Goal: Task Accomplishment & Management: Complete application form

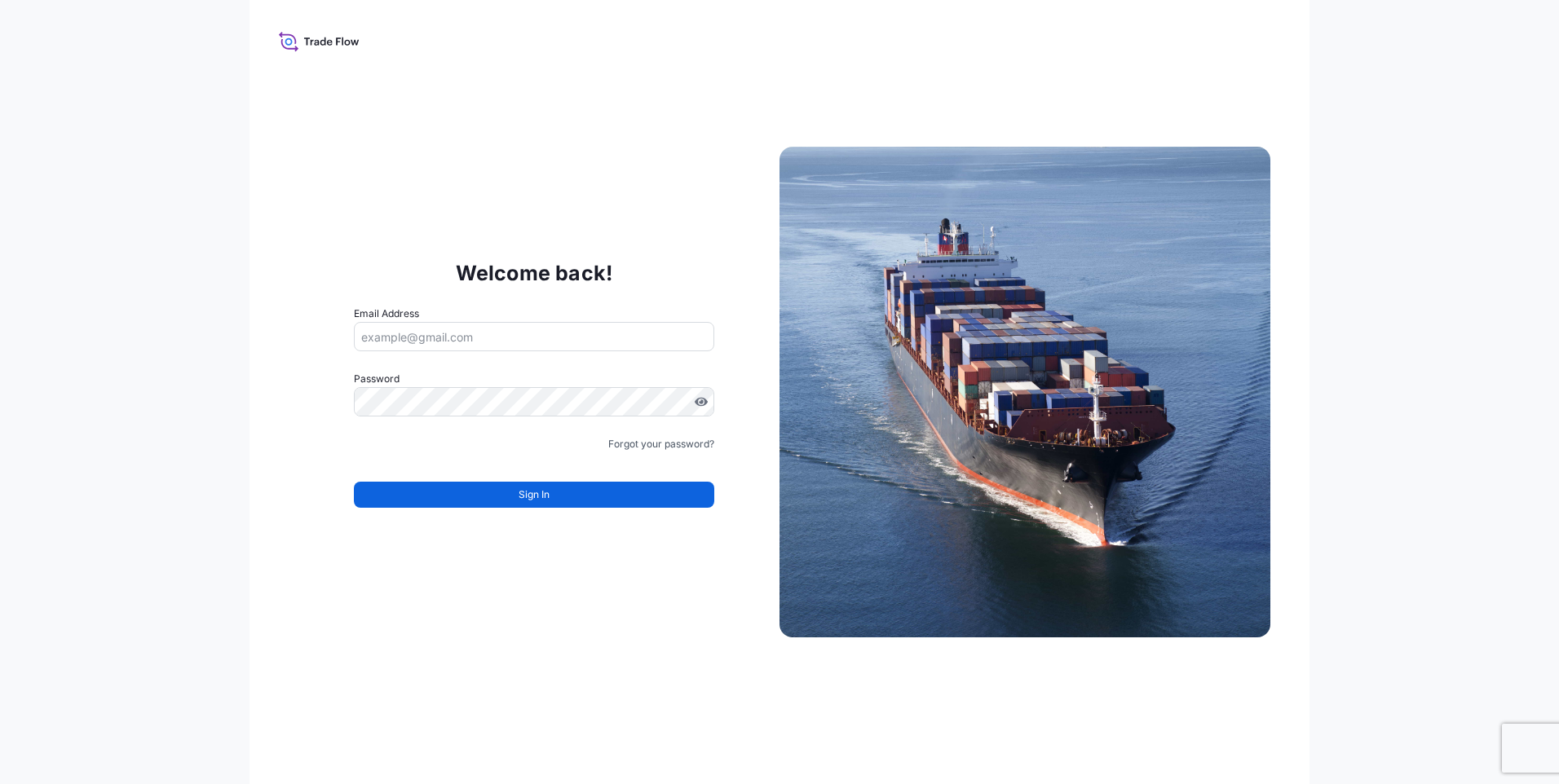
drag, startPoint x: 1448, startPoint y: 559, endPoint x: 1414, endPoint y: 565, distance: 34.5
click at [1448, 560] on div "Welcome back! Email Address Password Must include: Upper & lower case letters S…" at bounding box center [779, 392] width 1559 height 784
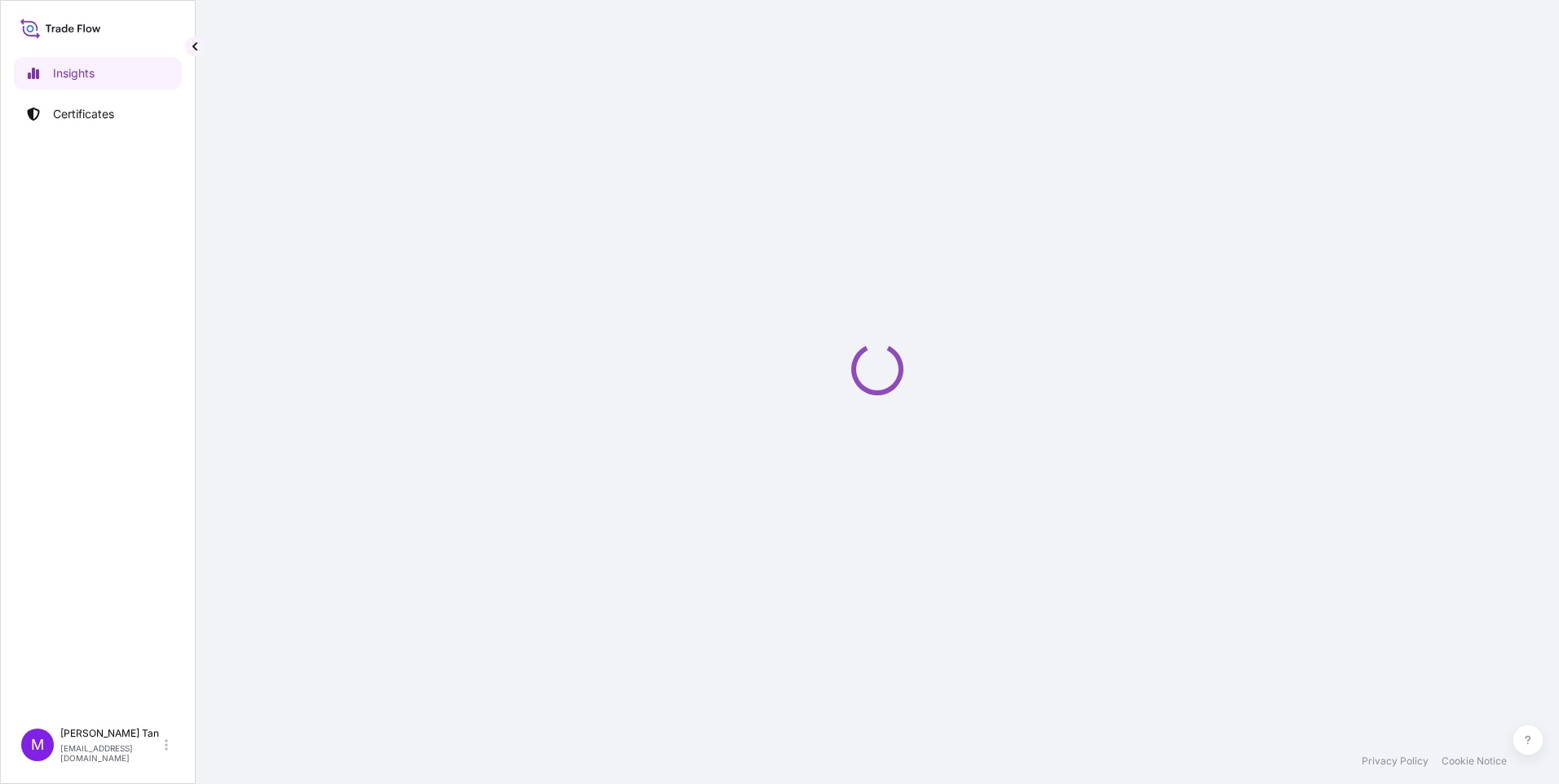
select select "2025"
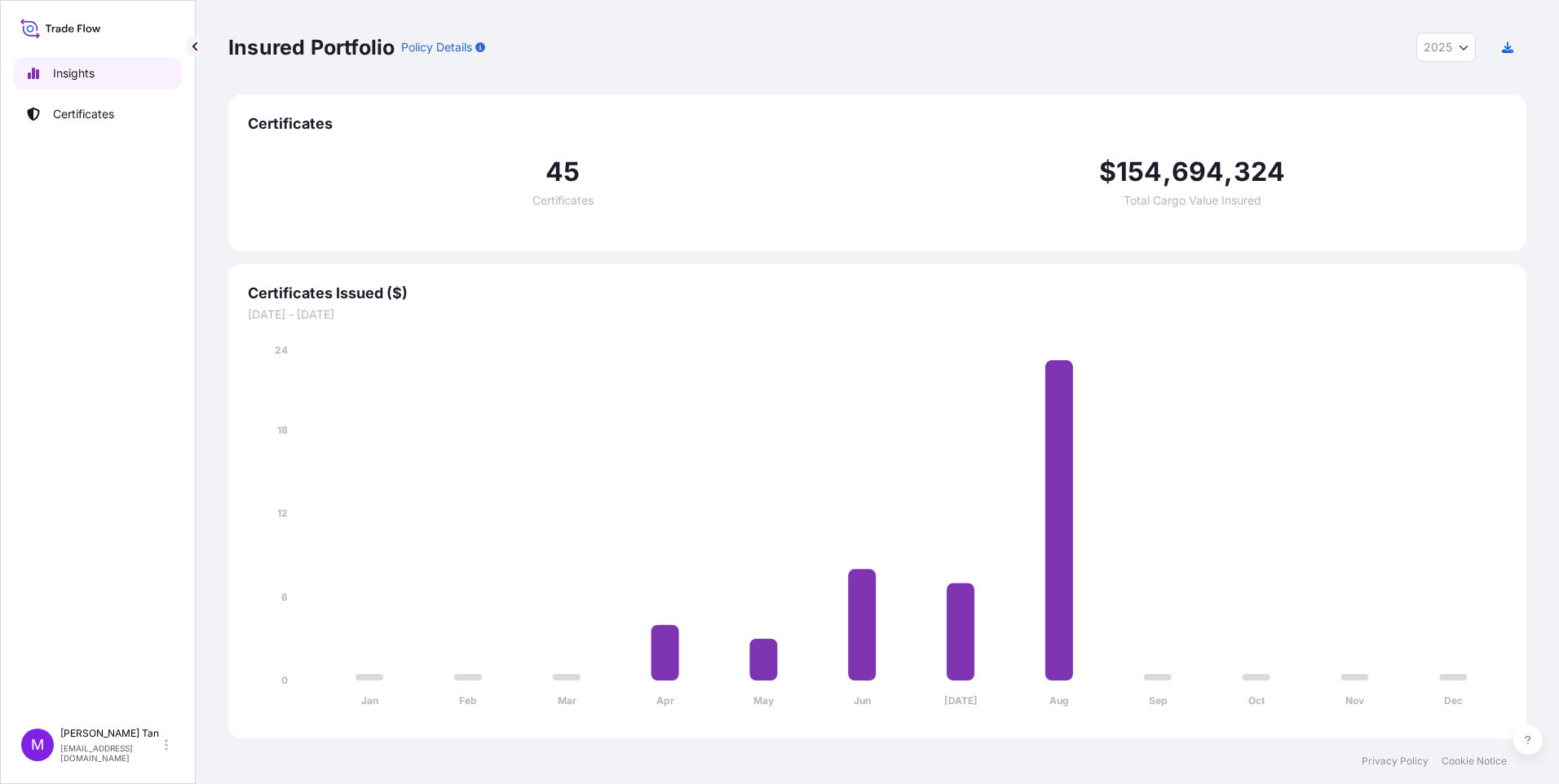
click at [61, 73] on p "Insights" at bounding box center [74, 73] width 42 height 16
click at [81, 113] on p "Certificates" at bounding box center [83, 114] width 61 height 16
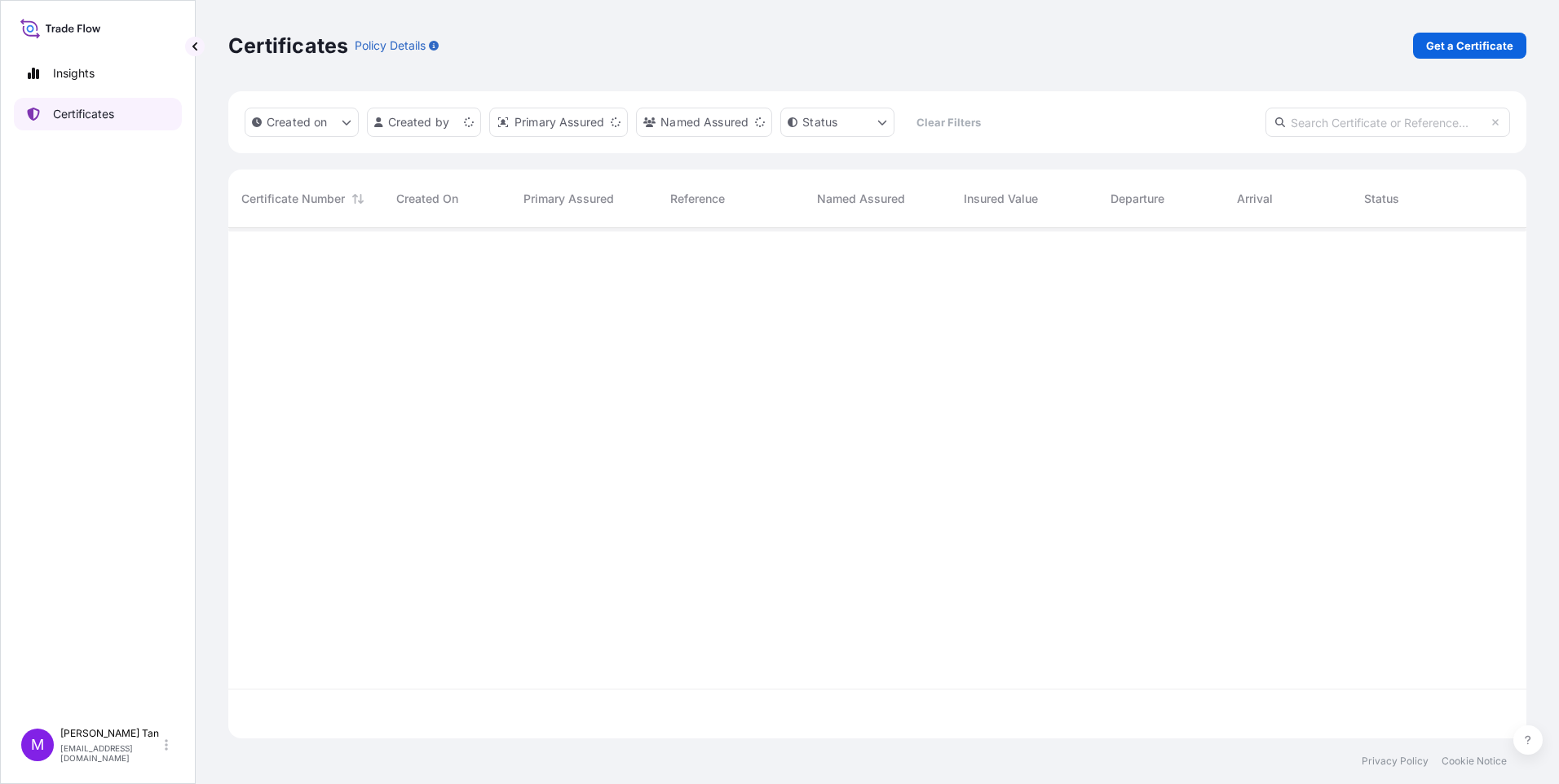
scroll to position [507, 1286]
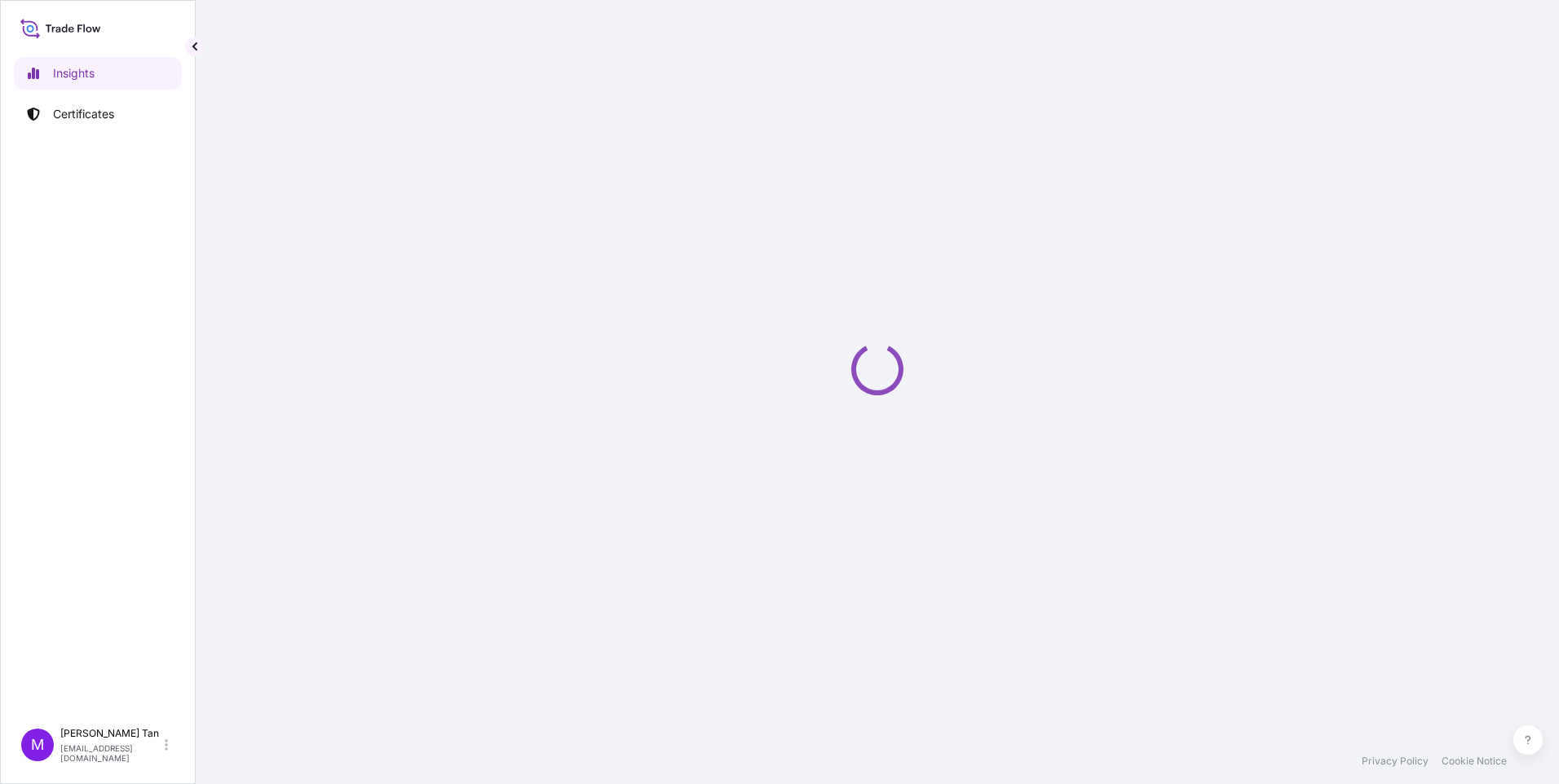
select select "2025"
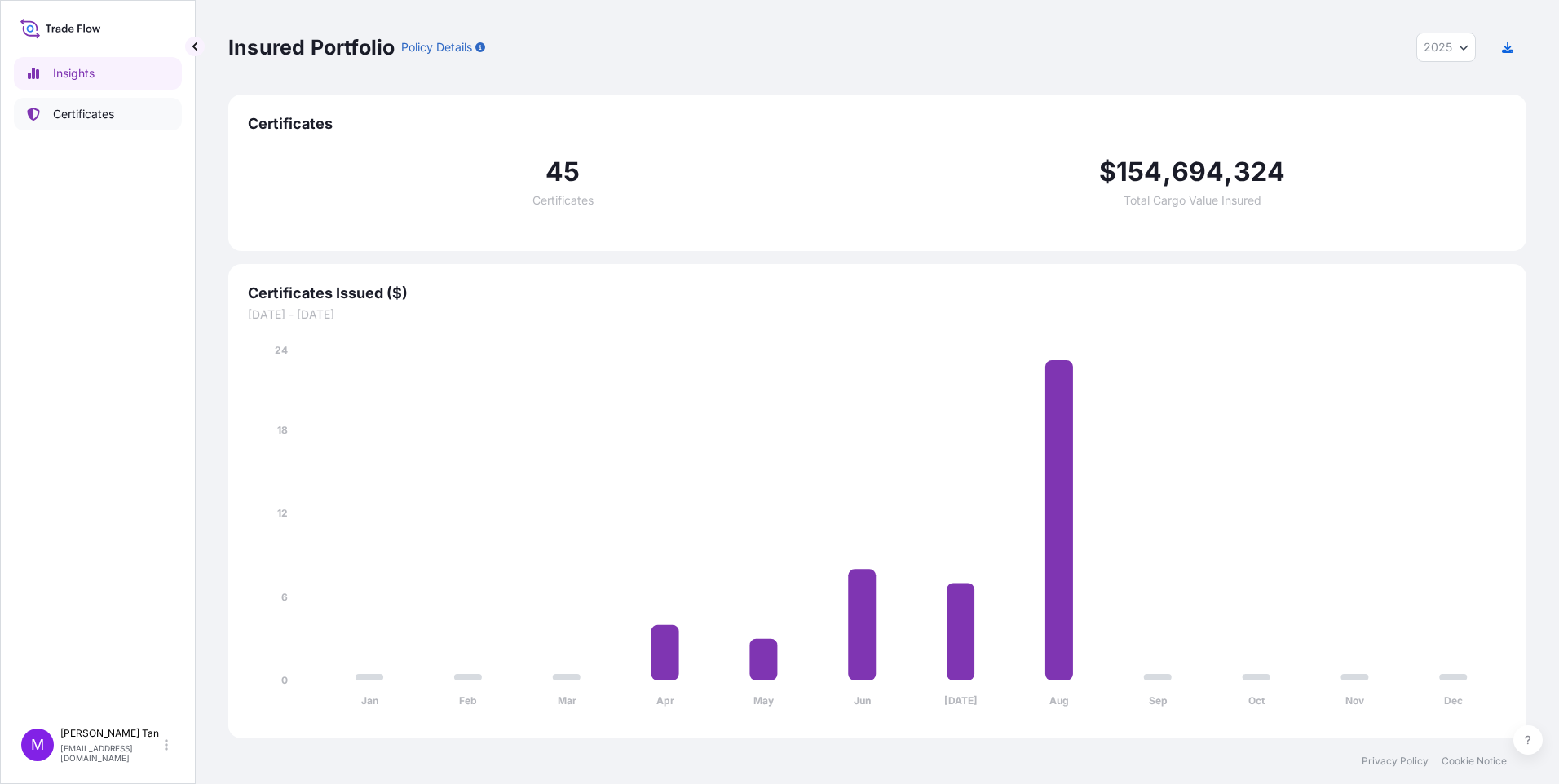
click at [94, 114] on p "Certificates" at bounding box center [83, 114] width 61 height 16
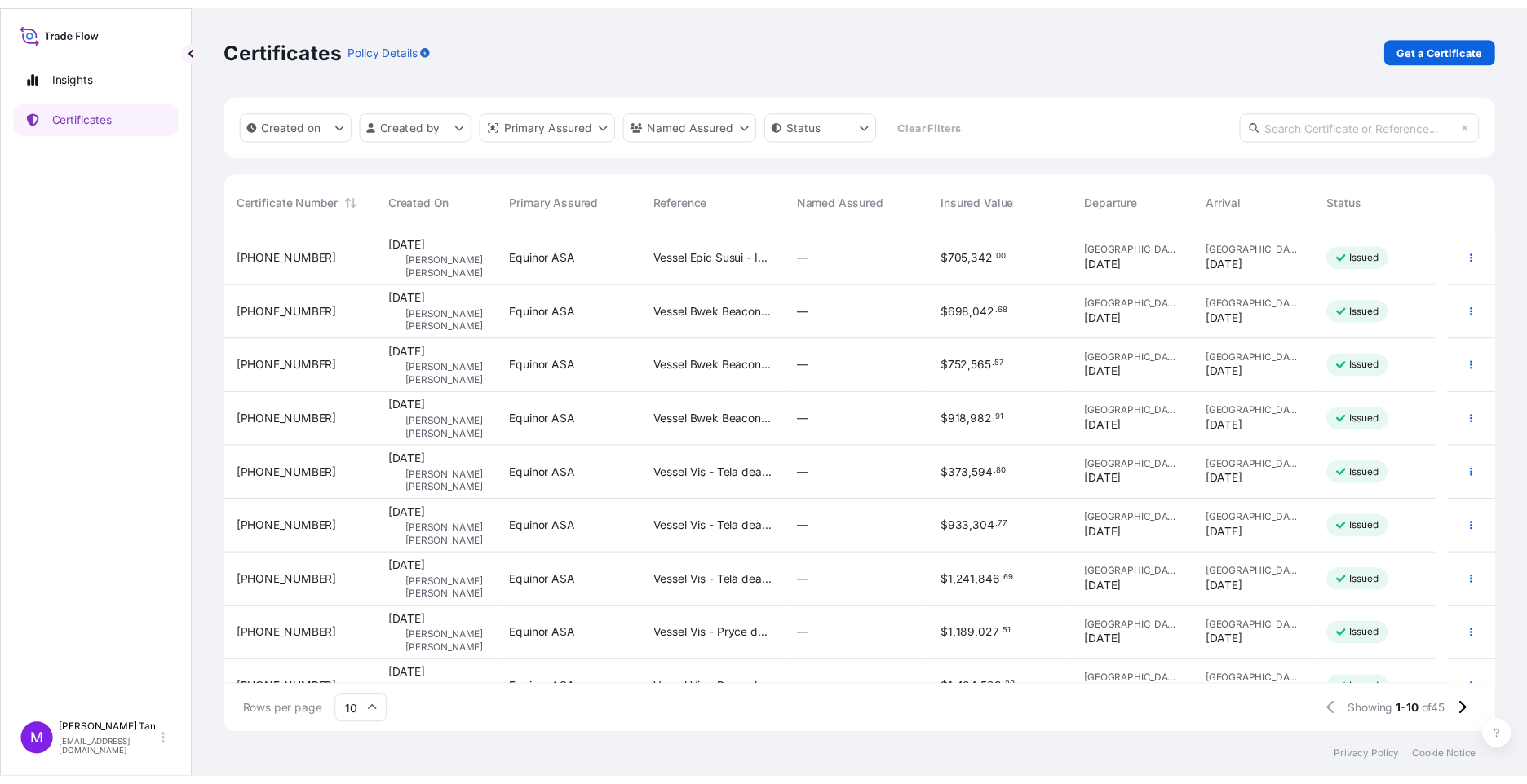
scroll to position [507, 1286]
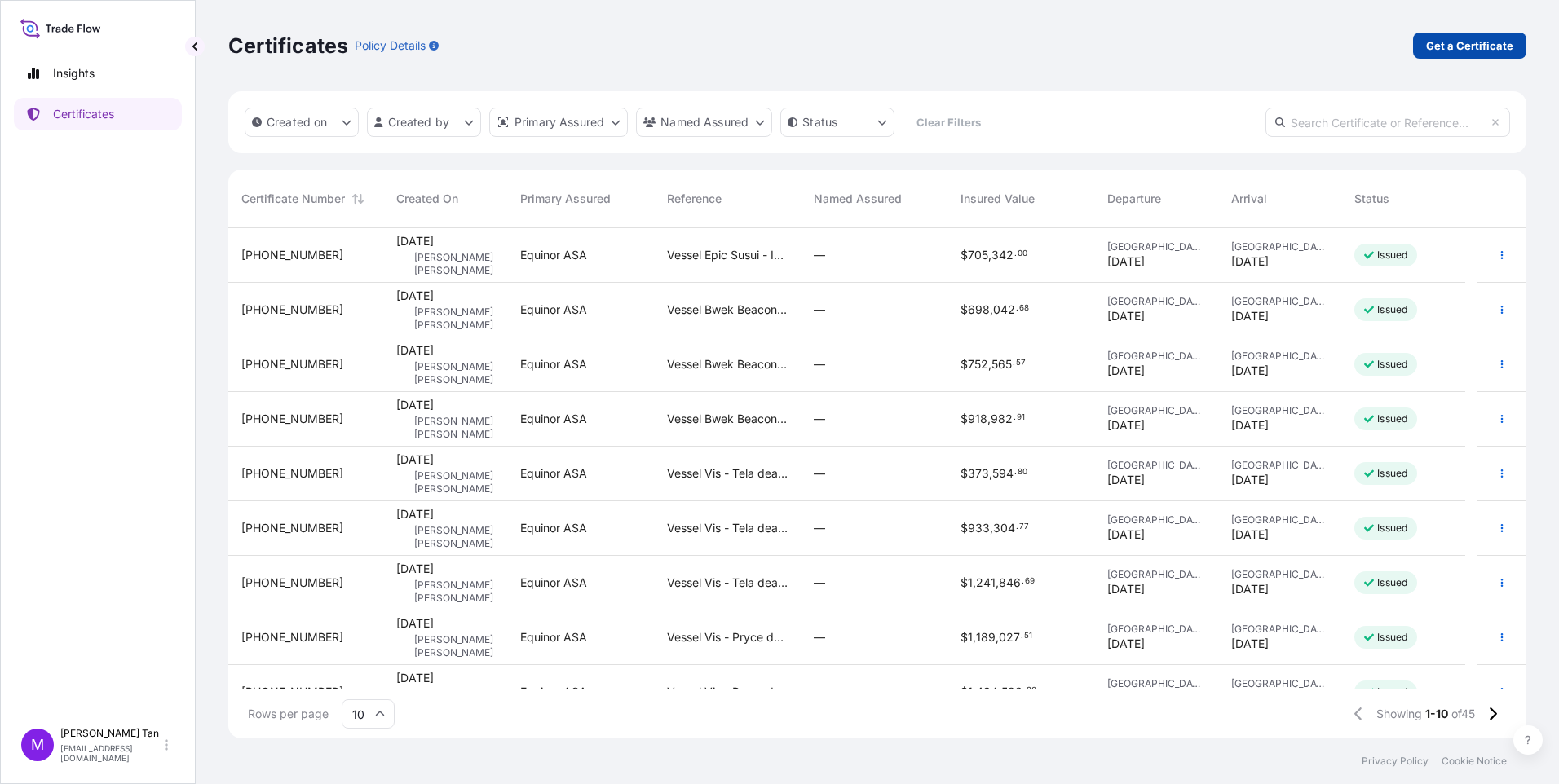
click at [1493, 44] on p "Get a Certificate" at bounding box center [1470, 45] width 87 height 16
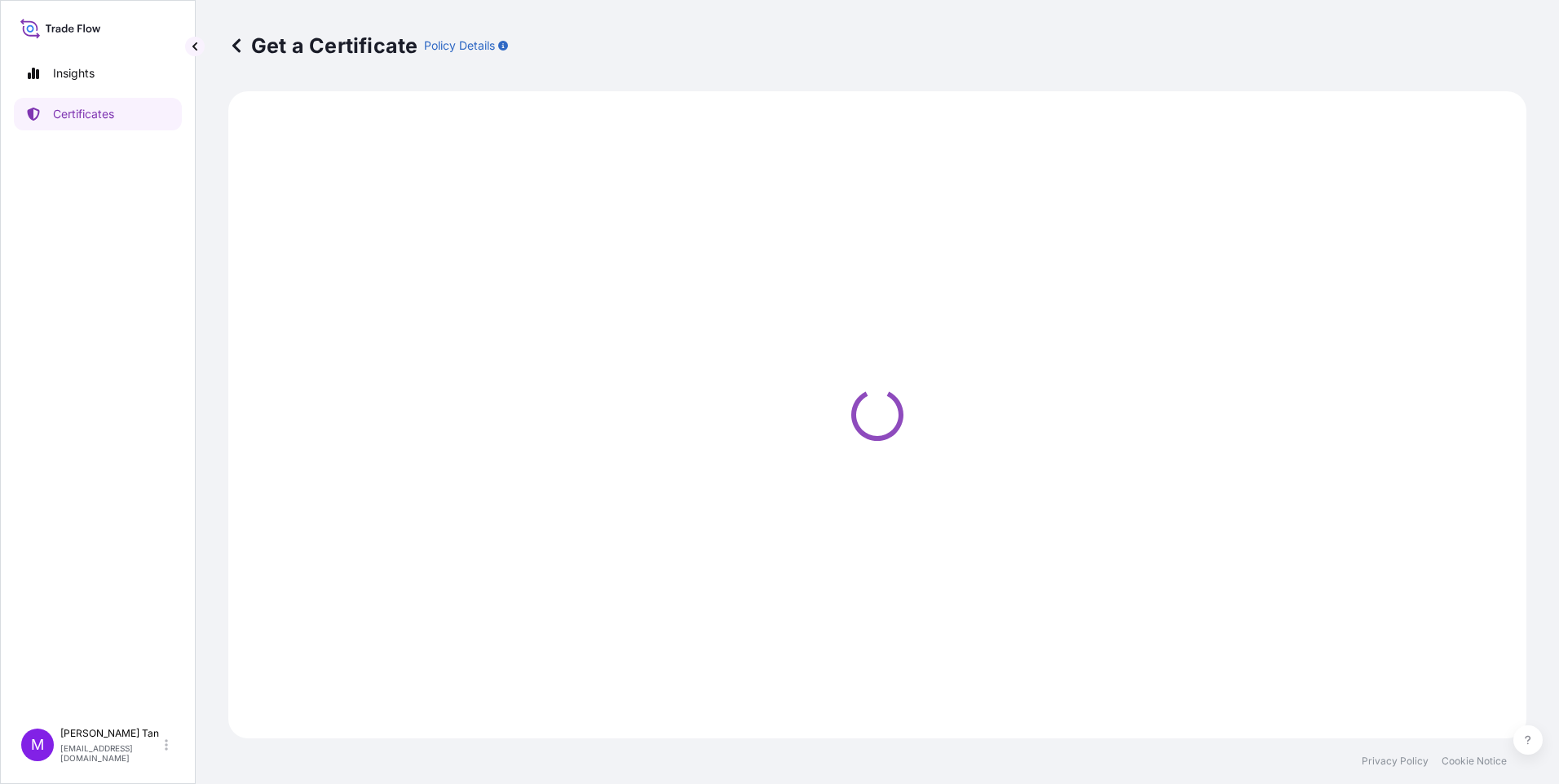
select select "Sea"
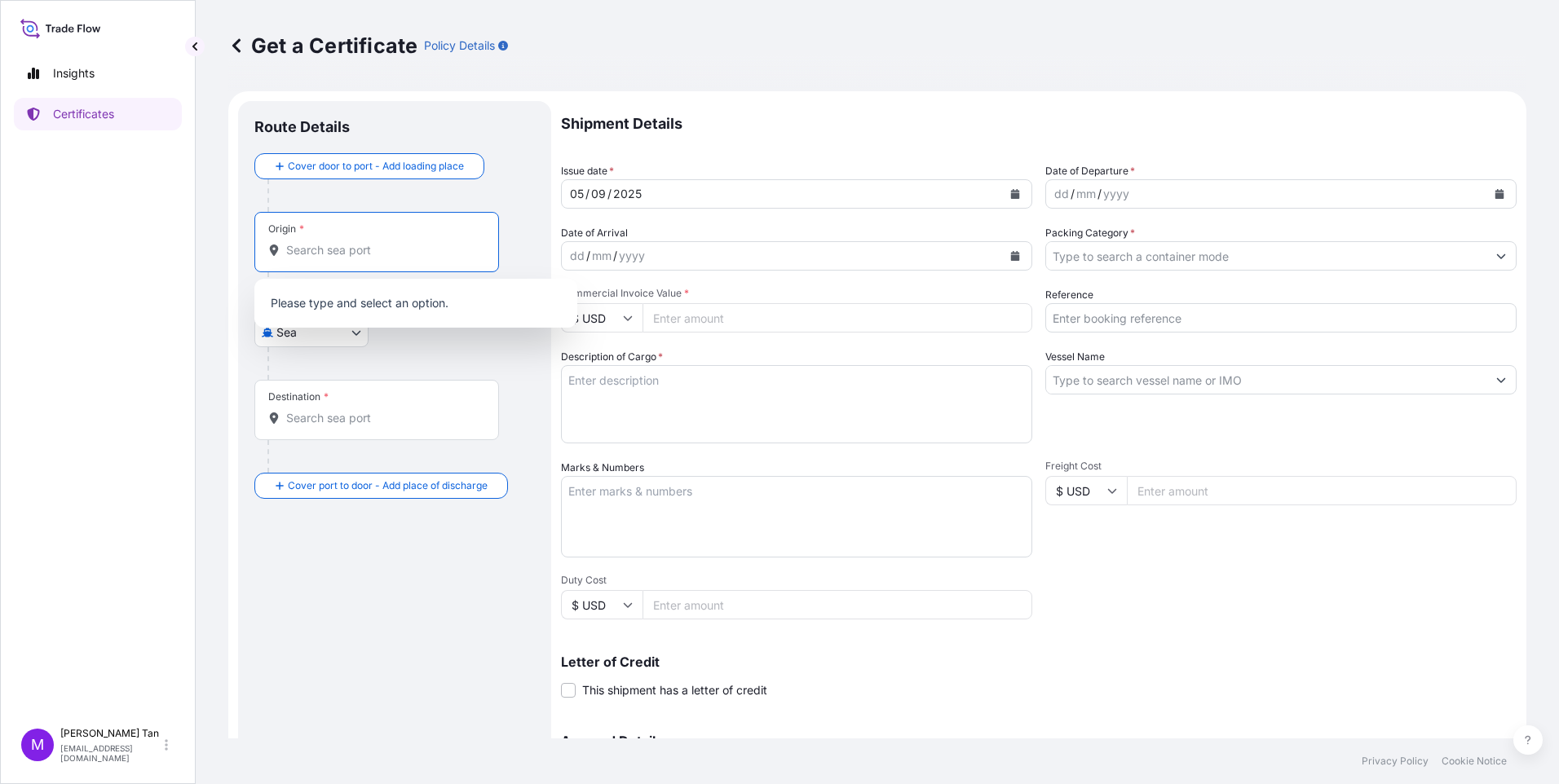
click at [307, 250] on input "Origin *" at bounding box center [383, 250] width 193 height 16
type input "s"
click at [407, 339] on div "Main transport mode [GEOGRAPHIC_DATA]" at bounding box center [395, 343] width 281 height 75
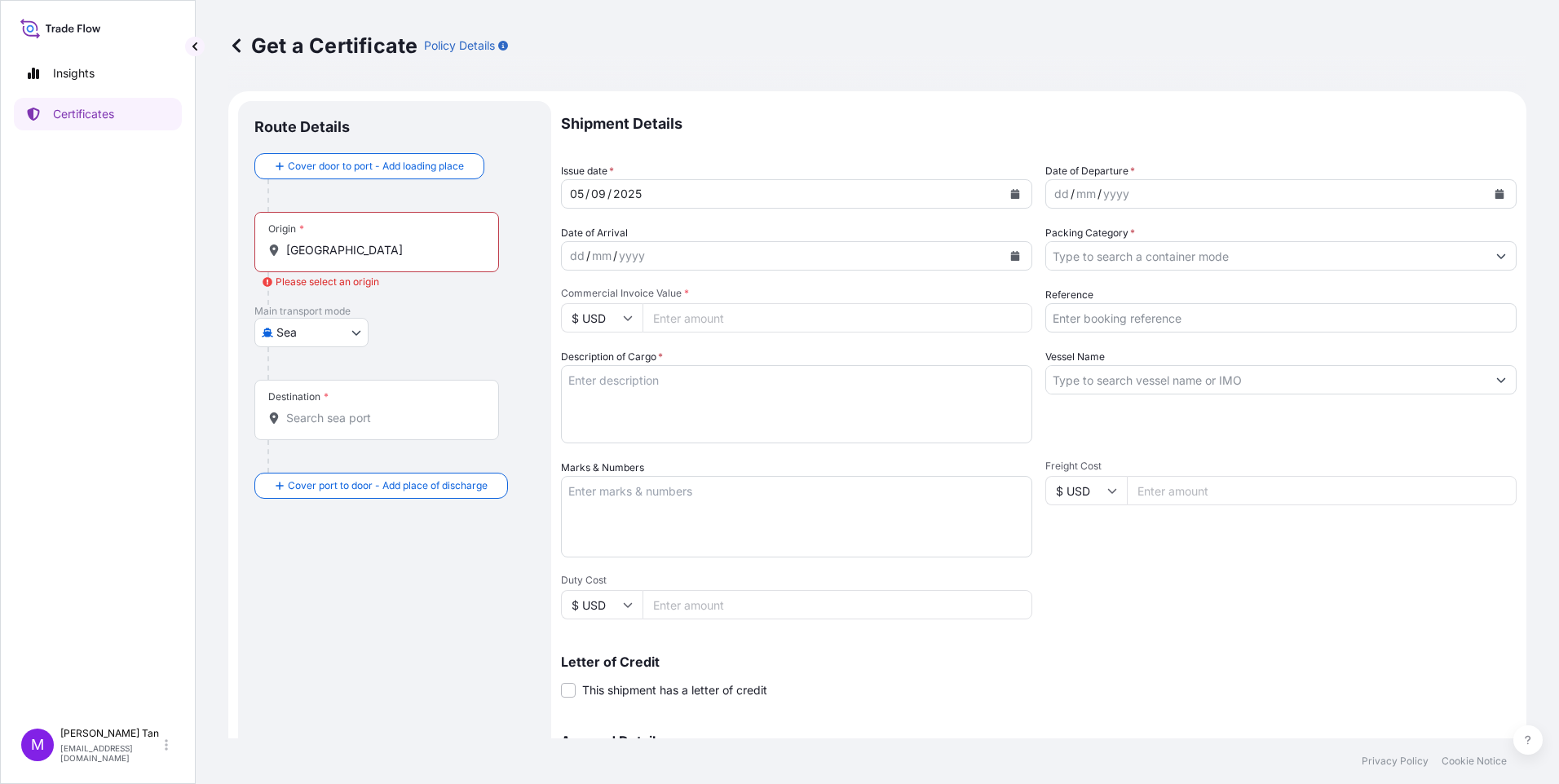
click at [279, 281] on div "Please select an origin" at bounding box center [320, 281] width 116 height 16
drag, startPoint x: 279, startPoint y: 281, endPoint x: 432, endPoint y: 252, distance: 155.7
click at [431, 252] on input "[GEOGRAPHIC_DATA]" at bounding box center [383, 250] width 193 height 16
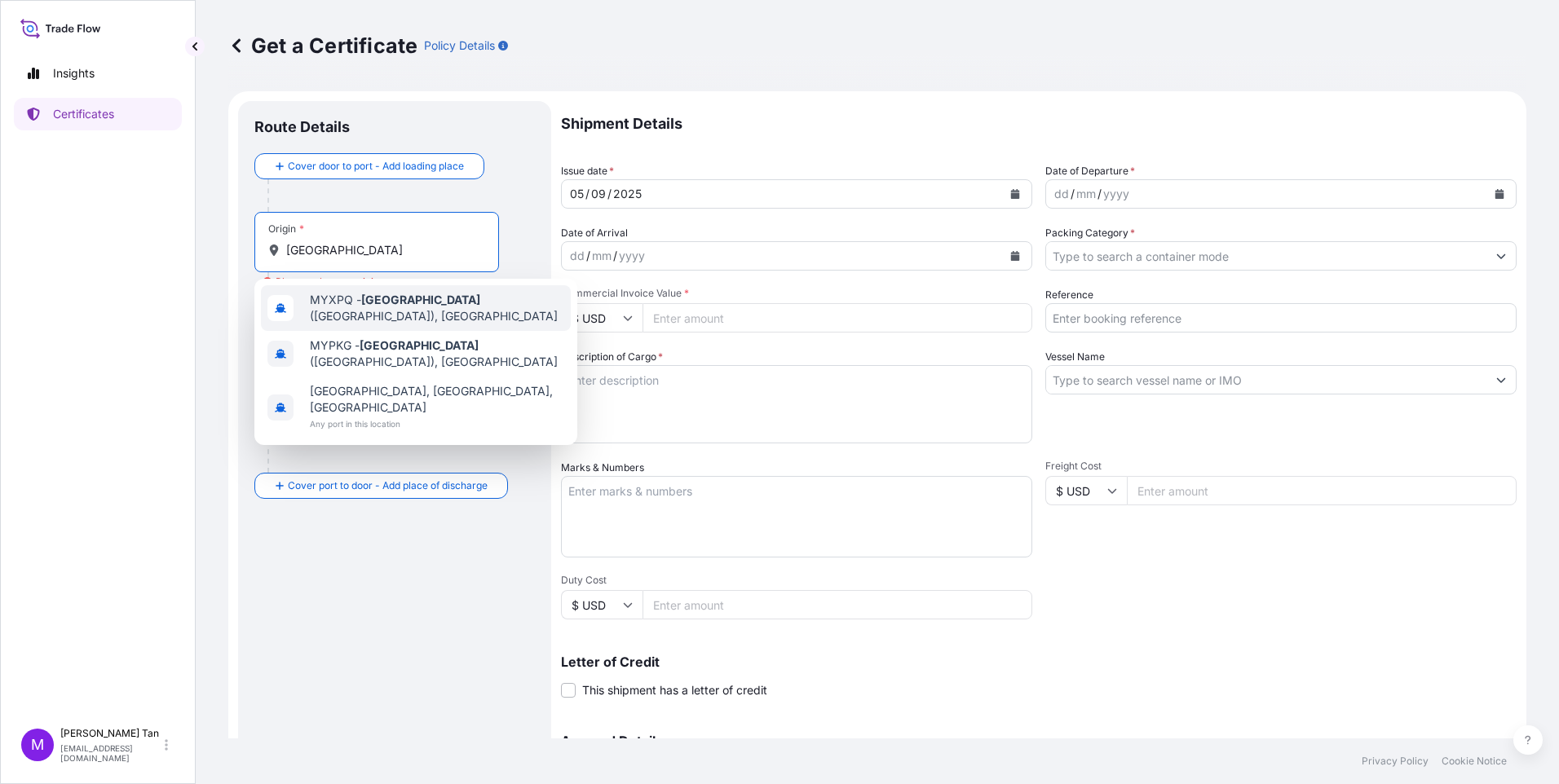
type input "MYXPQ - [GEOGRAPHIC_DATA] ([GEOGRAPHIC_DATA]), [GEOGRAPHIC_DATA]"
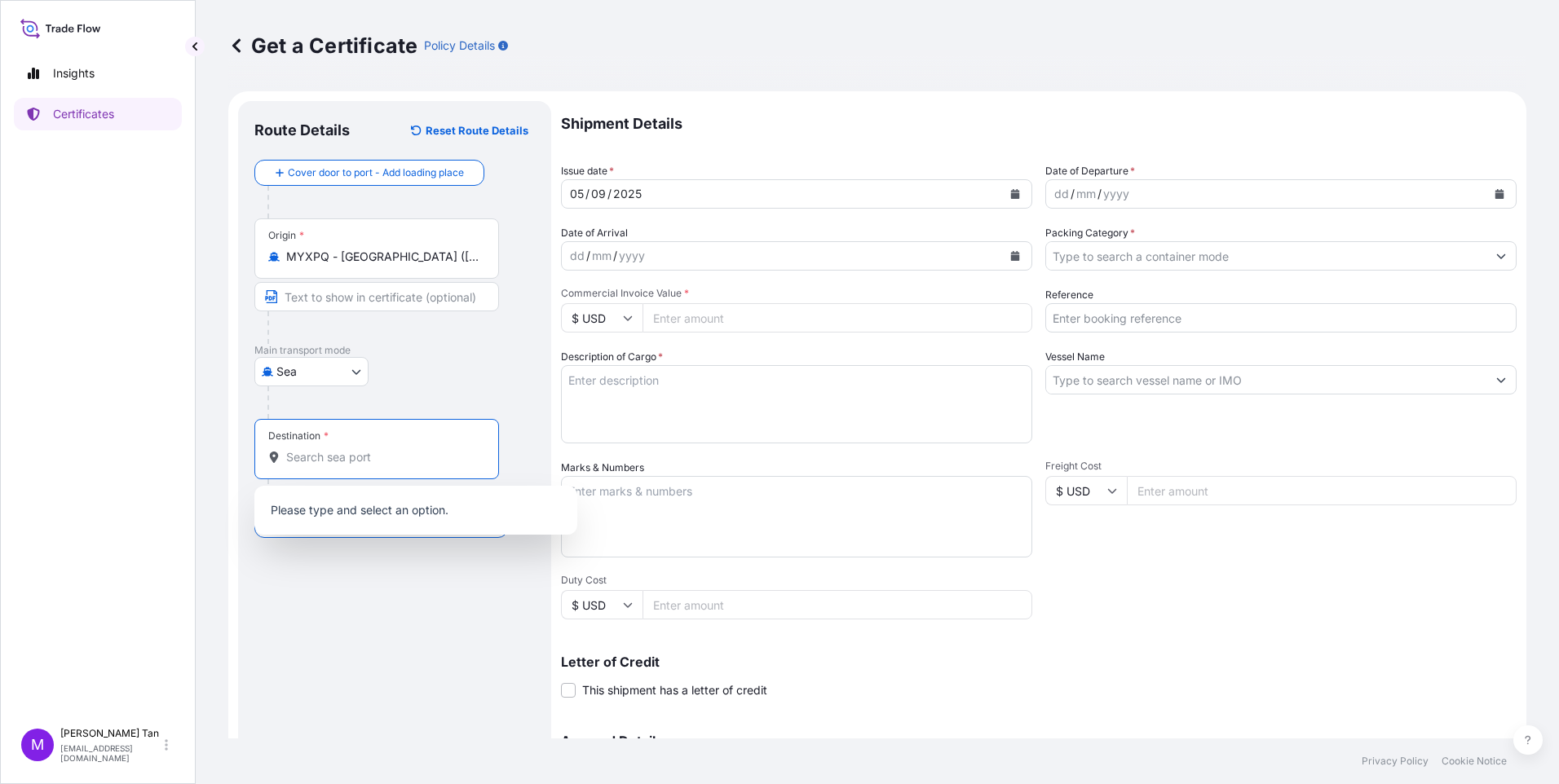
click at [319, 453] on input "Destination *" at bounding box center [383, 456] width 193 height 16
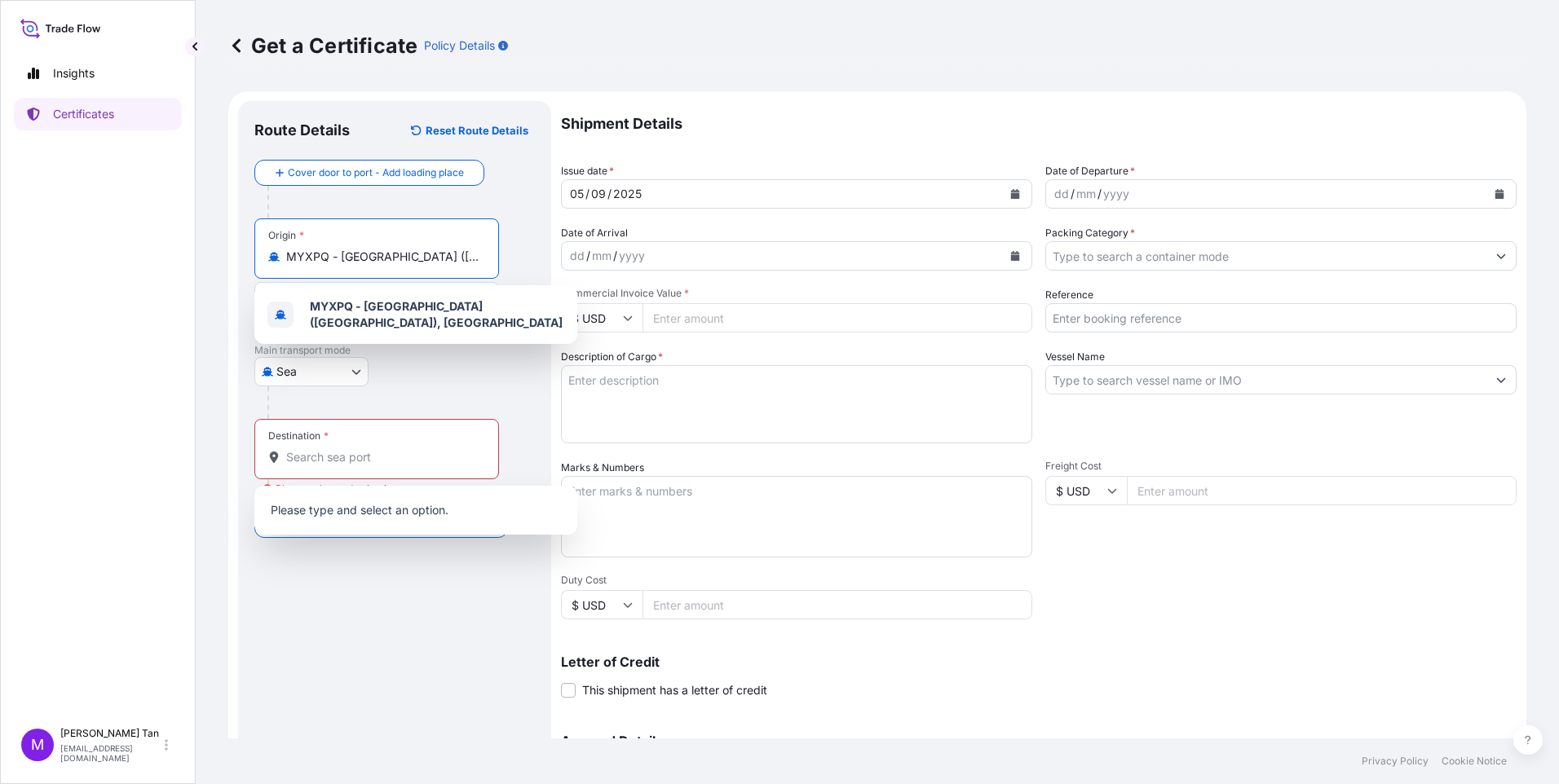
click at [373, 253] on input "MYXPQ - [GEOGRAPHIC_DATA] ([GEOGRAPHIC_DATA]), [GEOGRAPHIC_DATA]" at bounding box center [383, 256] width 193 height 16
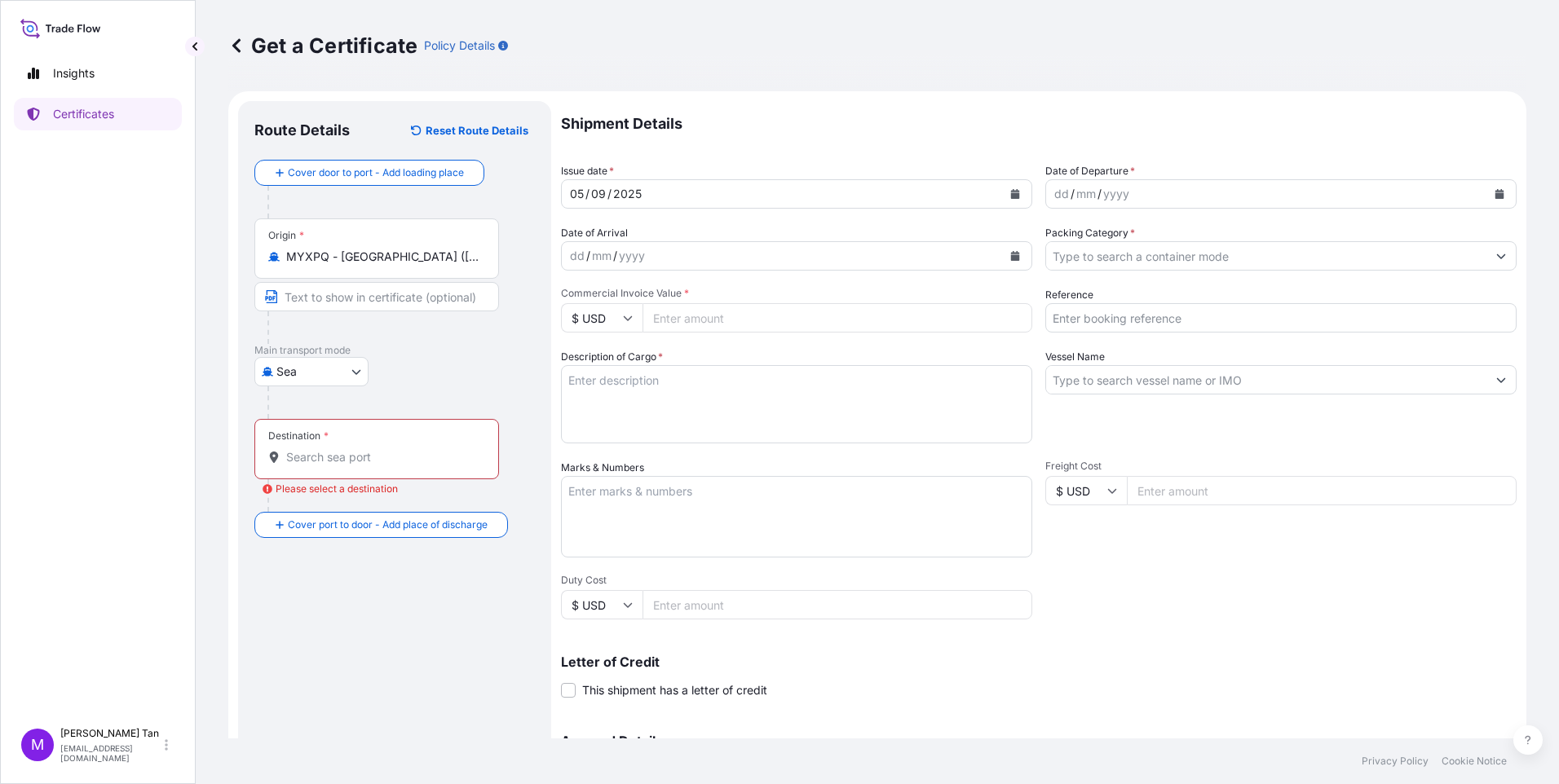
click at [369, 263] on input "MYXPQ - [GEOGRAPHIC_DATA] ([GEOGRAPHIC_DATA]), [GEOGRAPHIC_DATA]" at bounding box center [383, 256] width 193 height 16
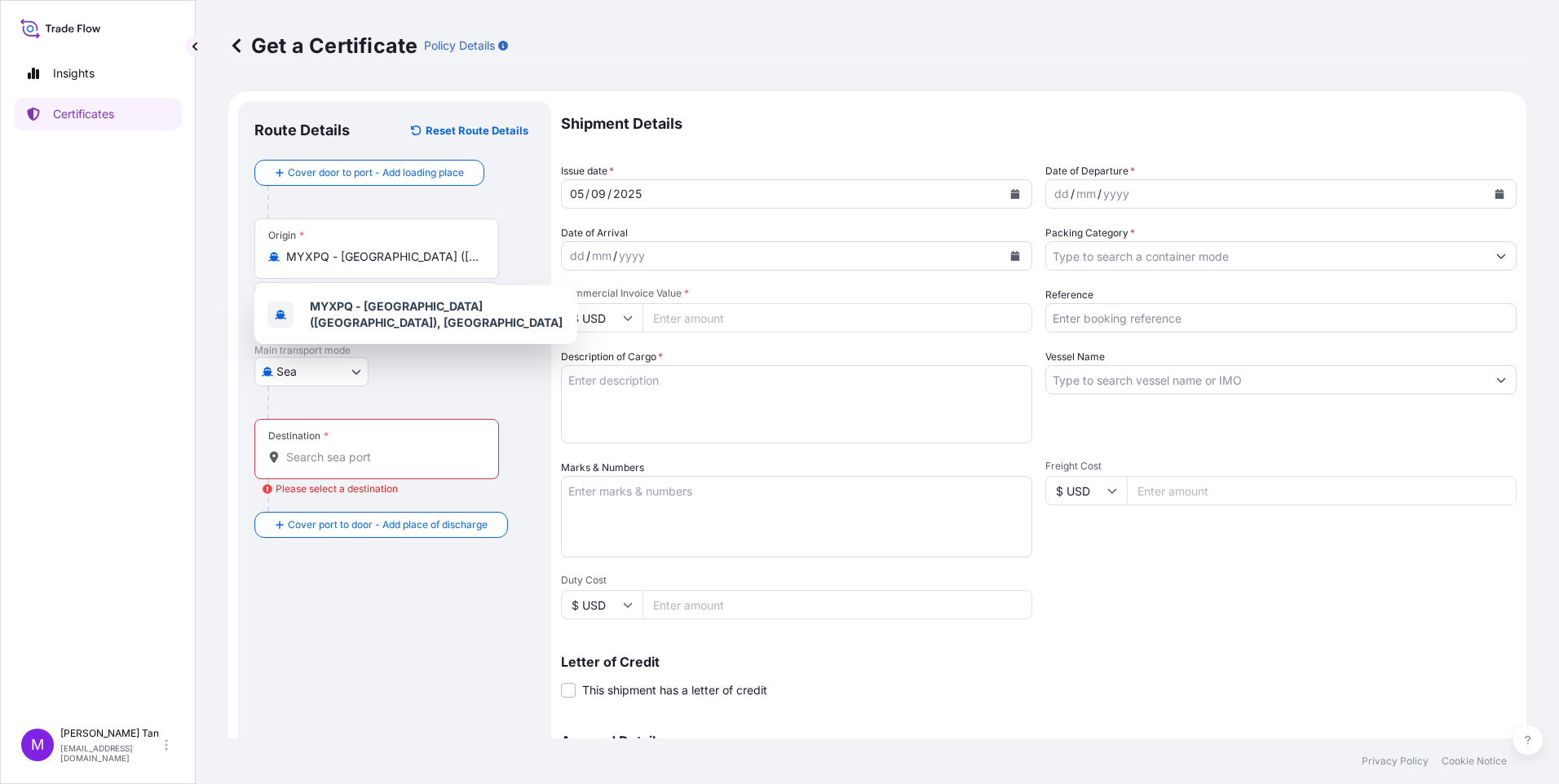
click at [403, 364] on div "[GEOGRAPHIC_DATA]" at bounding box center [395, 371] width 281 height 29
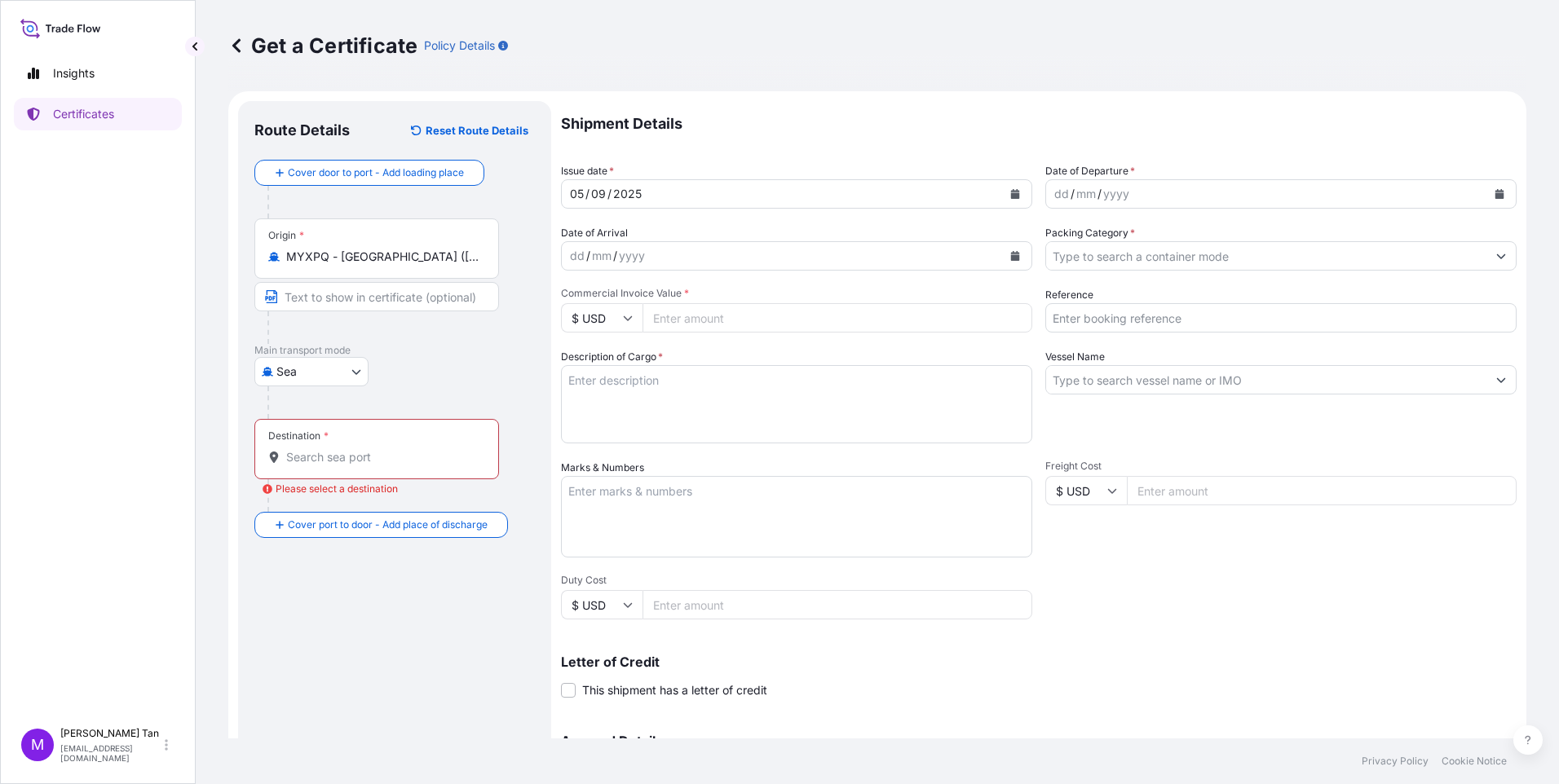
click at [353, 301] on input "Text to appear on certificate" at bounding box center [377, 297] width 245 height 29
drag, startPoint x: 294, startPoint y: 297, endPoint x: 302, endPoint y: 295, distance: 8.2
click at [295, 296] on input "Text to appear on certificate" at bounding box center [377, 297] width 245 height 29
type input "m"
type input "[GEOGRAPHIC_DATA]"
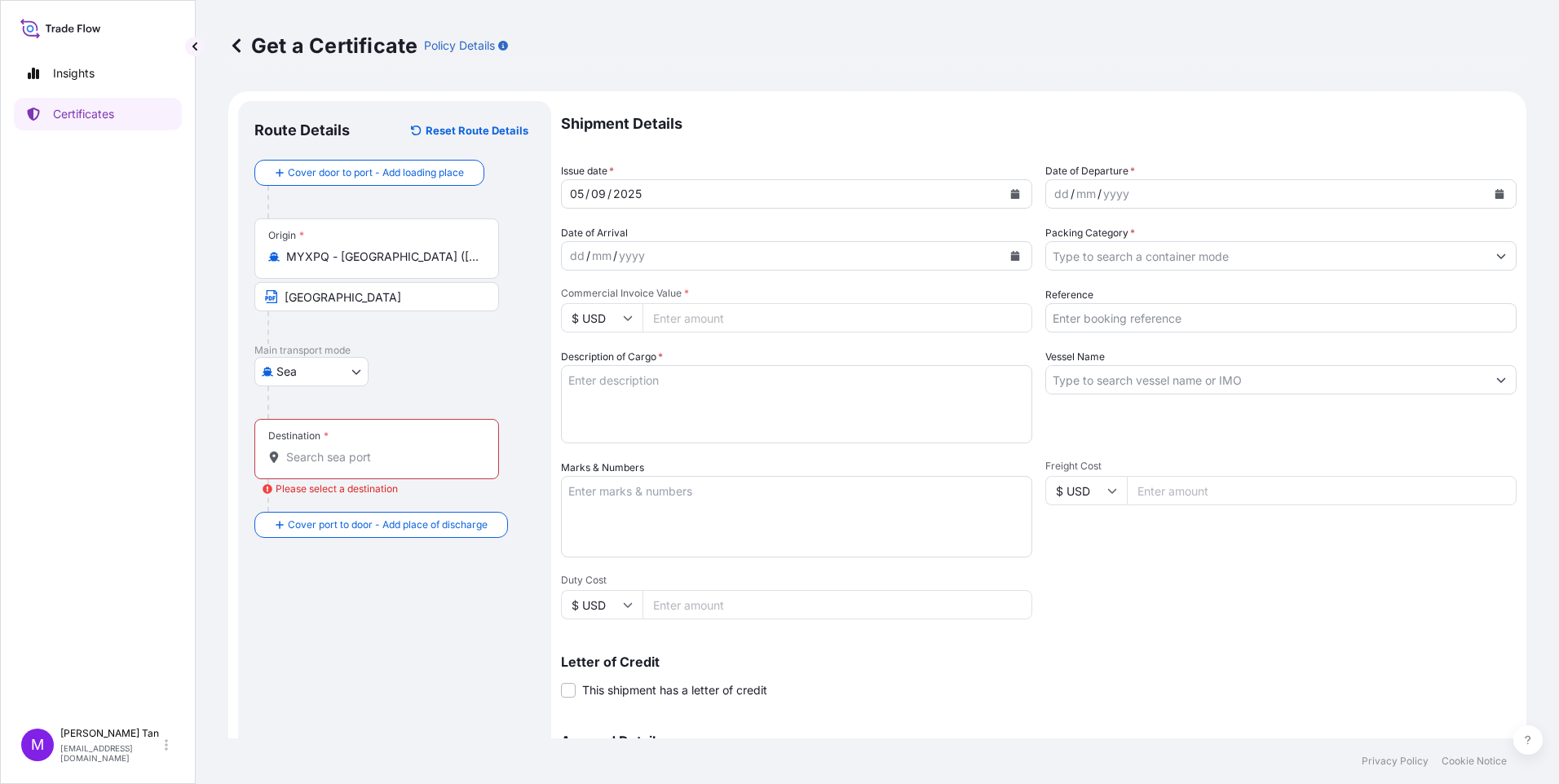
drag, startPoint x: 317, startPoint y: 455, endPoint x: 328, endPoint y: 439, distance: 19.4
click at [319, 455] on input "Destination * Please select a destination" at bounding box center [383, 456] width 193 height 16
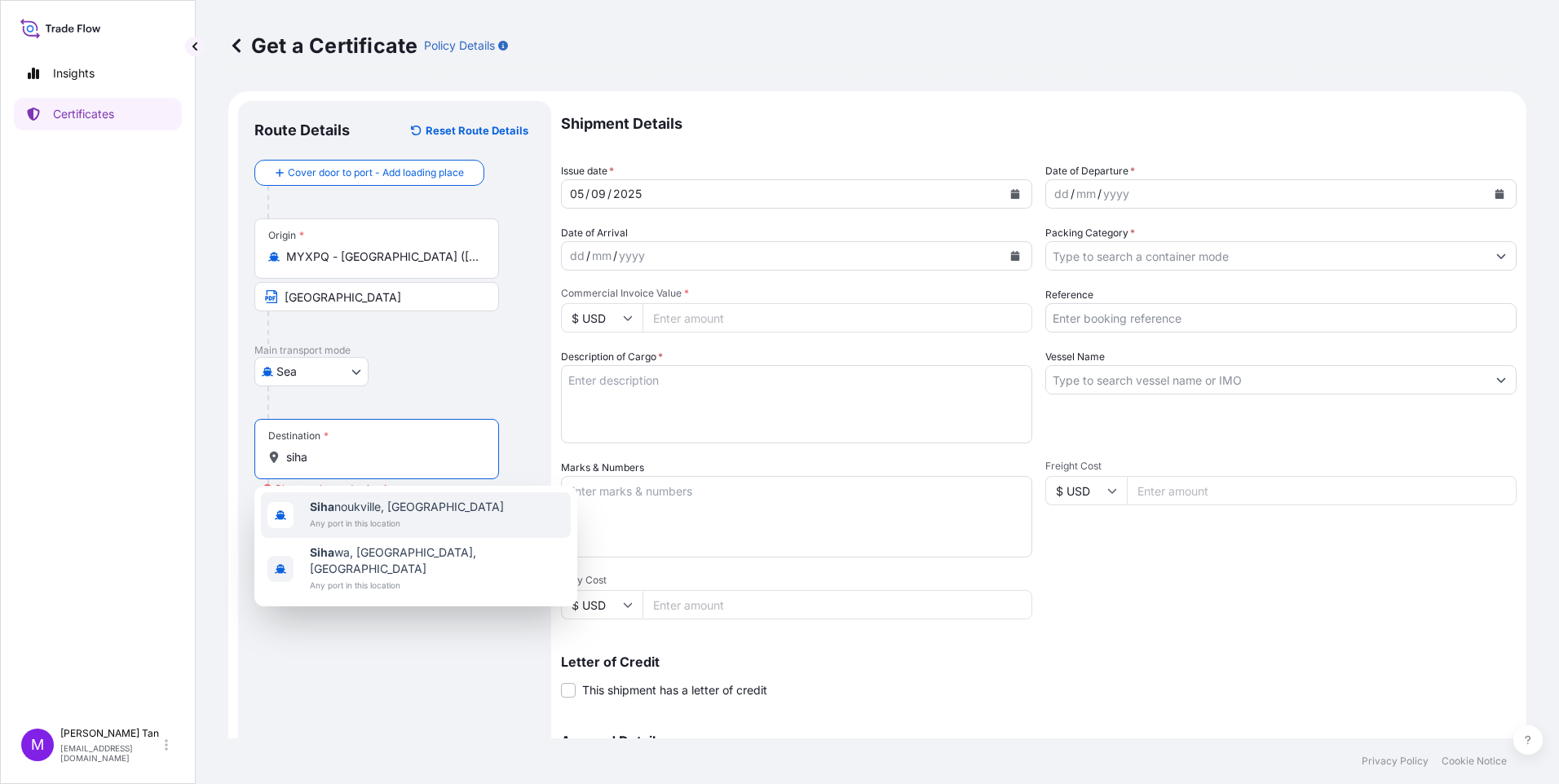
click at [426, 513] on span "[PERSON_NAME], [GEOGRAPHIC_DATA]" at bounding box center [407, 507] width 194 height 16
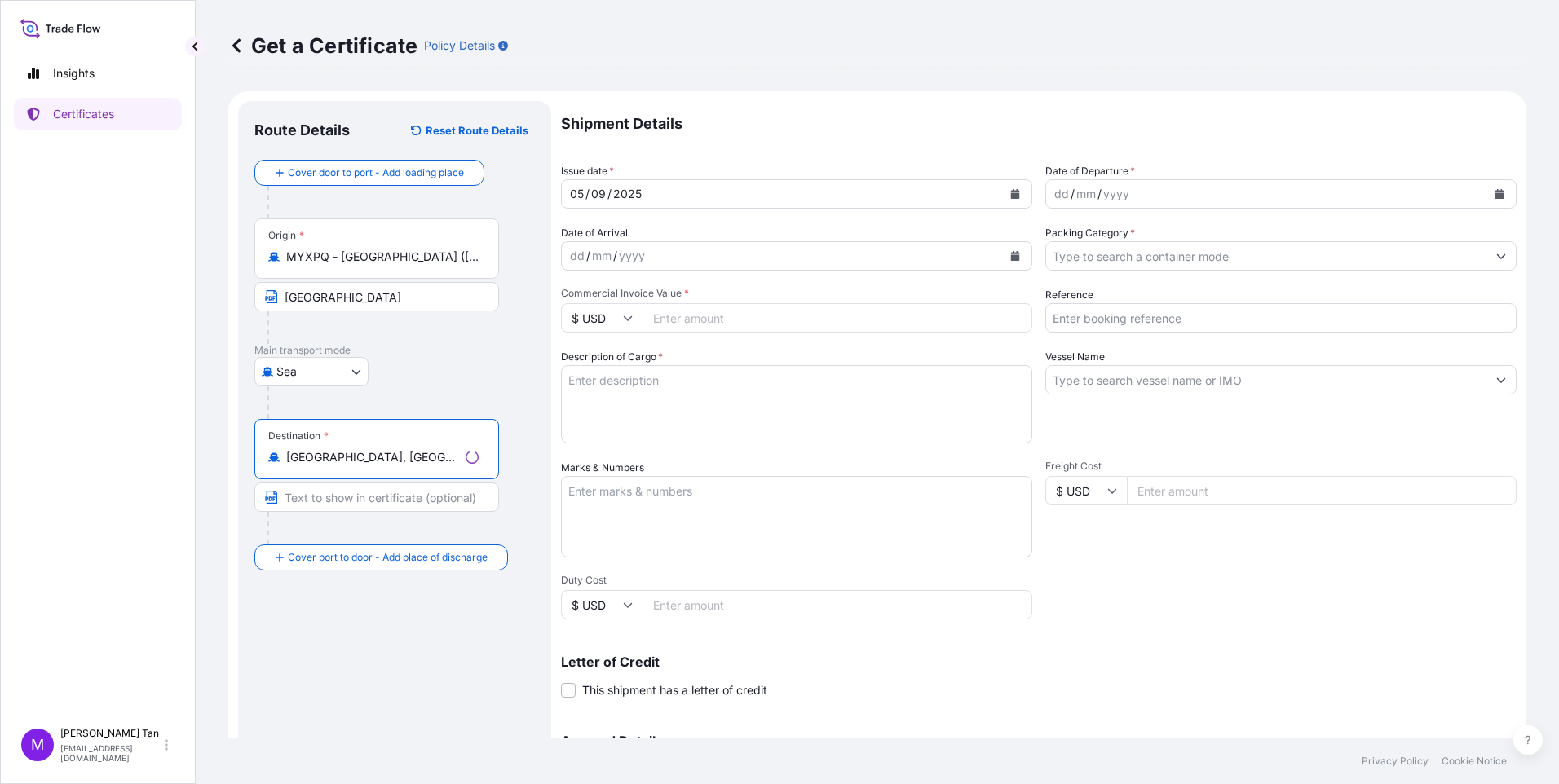
type input "[GEOGRAPHIC_DATA], [GEOGRAPHIC_DATA]"
click at [421, 497] on input "Text to appear on certificate" at bounding box center [377, 497] width 245 height 29
type input "[GEOGRAPHIC_DATA]"
click at [660, 191] on div "[DATE]" at bounding box center [782, 193] width 441 height 29
click at [1180, 193] on div "dd / mm / yyyy" at bounding box center [1267, 193] width 441 height 29
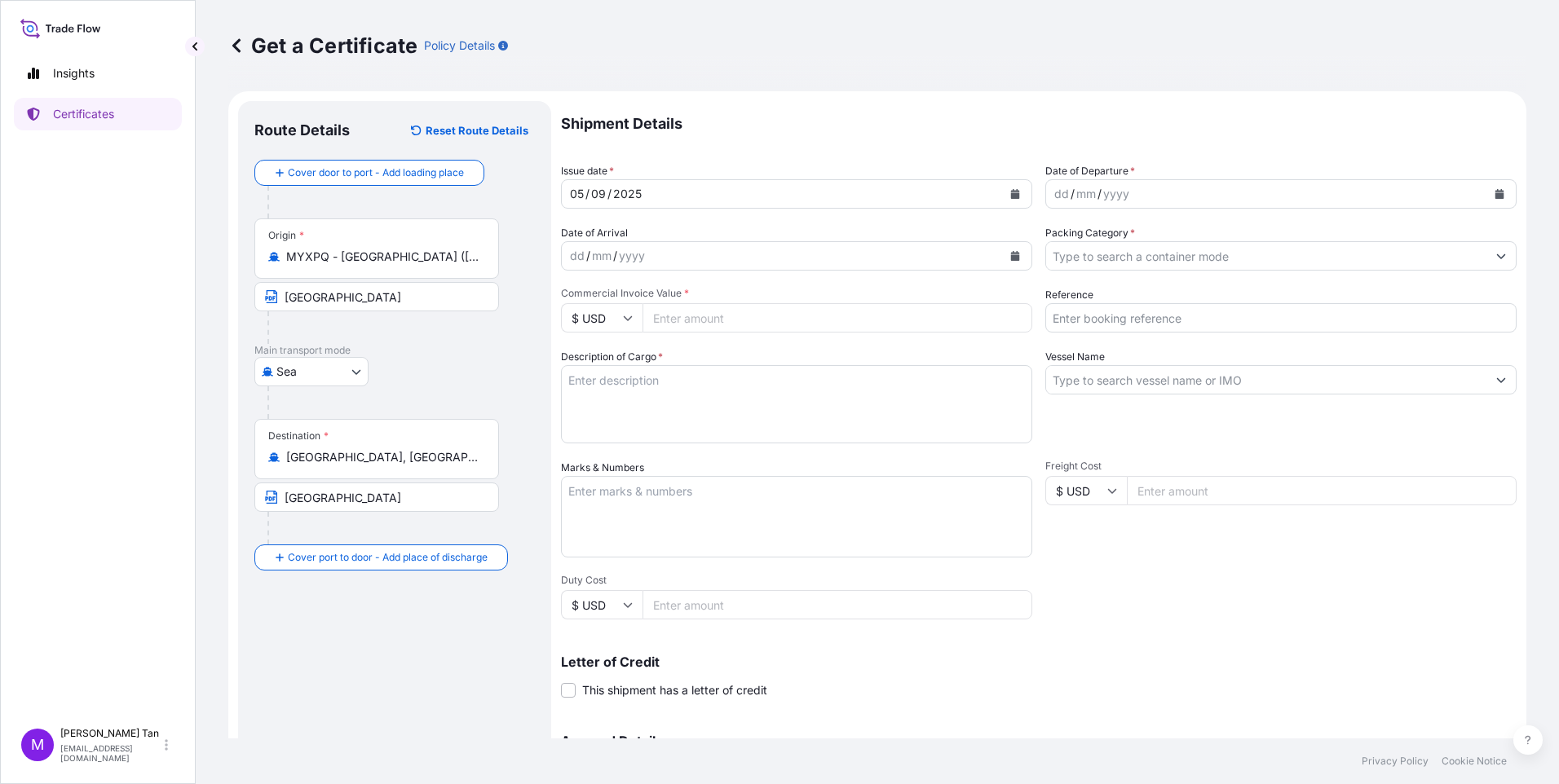
click at [617, 257] on div "yyyy" at bounding box center [632, 255] width 29 height 19
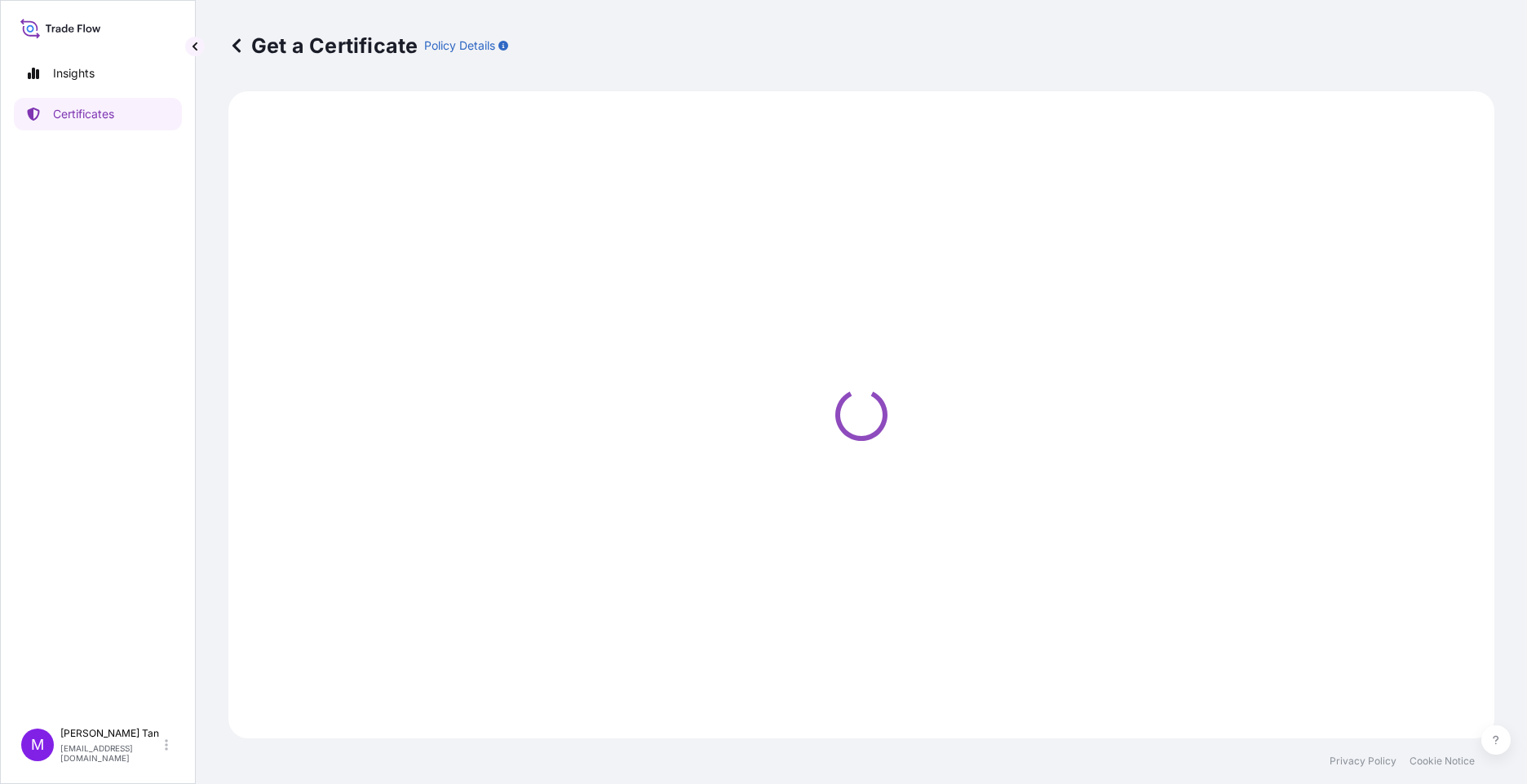
select select "Sea"
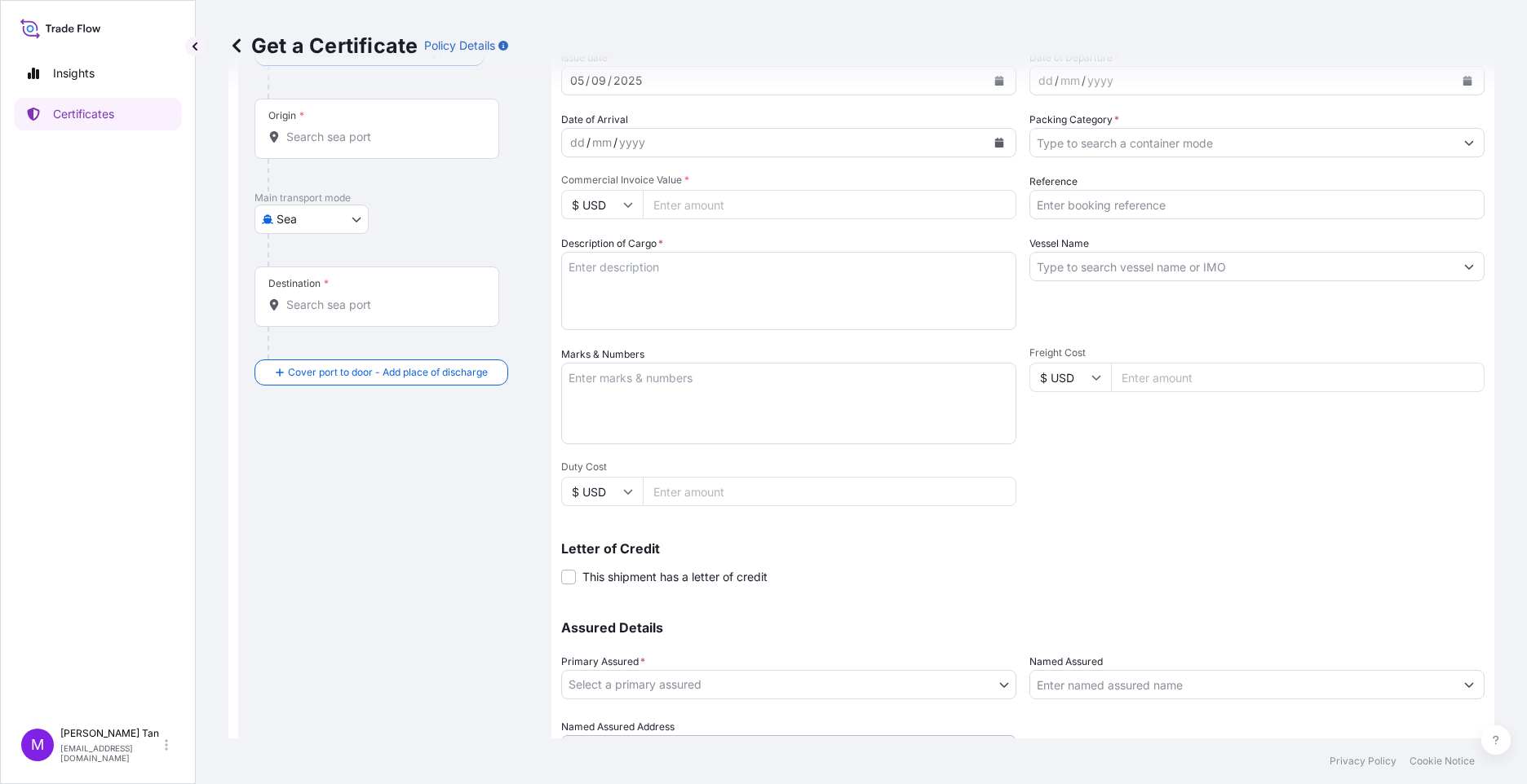
scroll to position [195, 0]
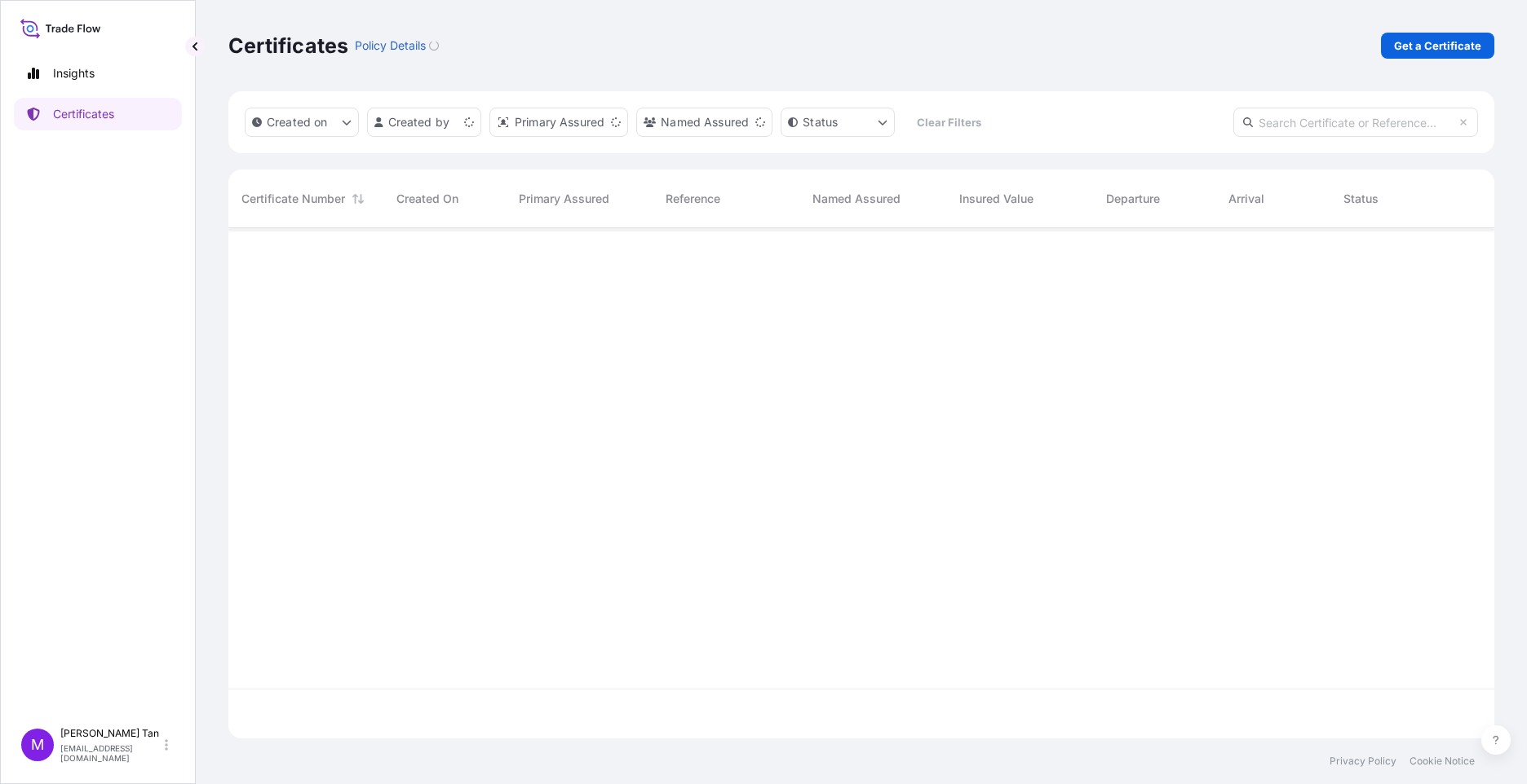
scroll to position [507, 1254]
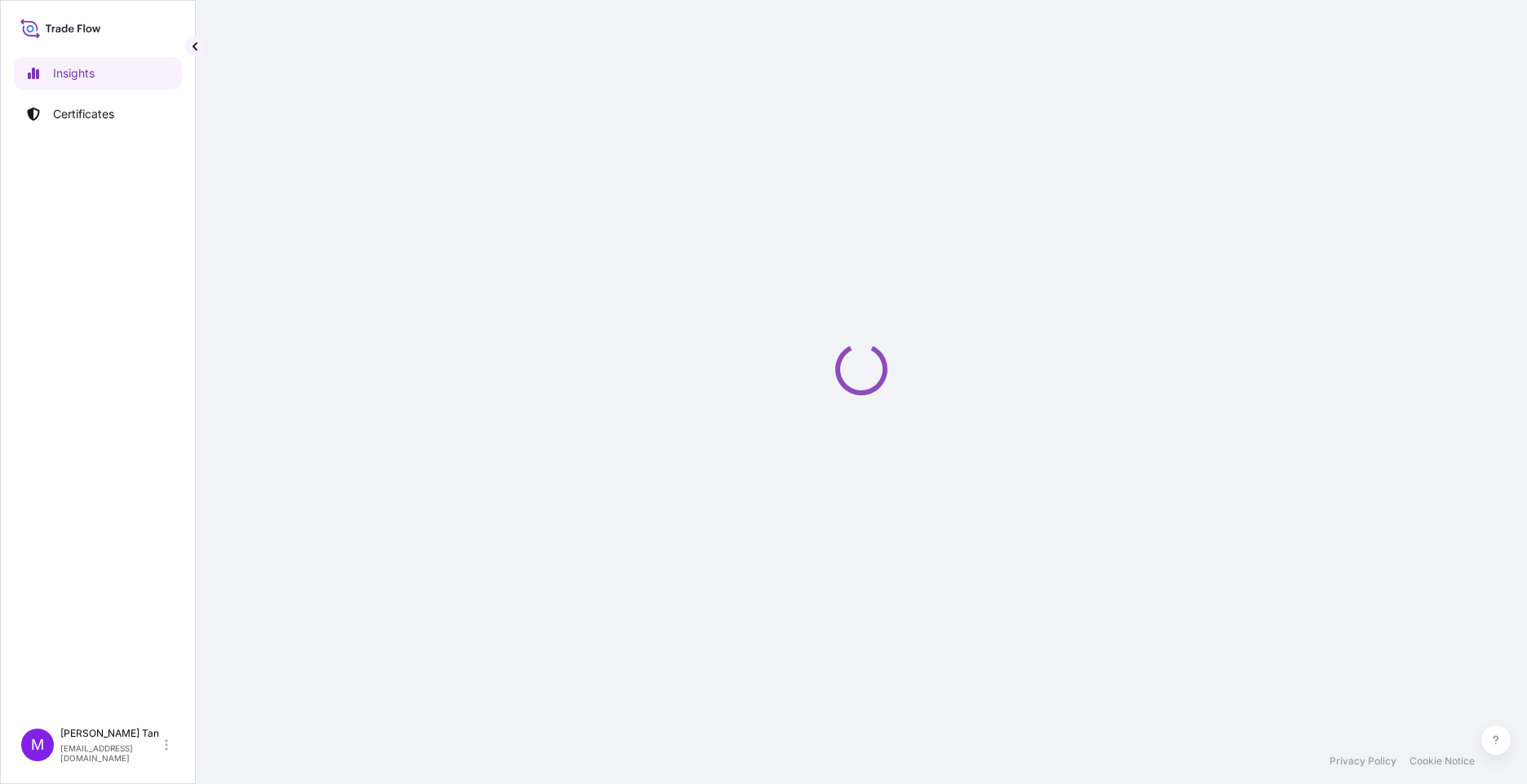
select select "2025"
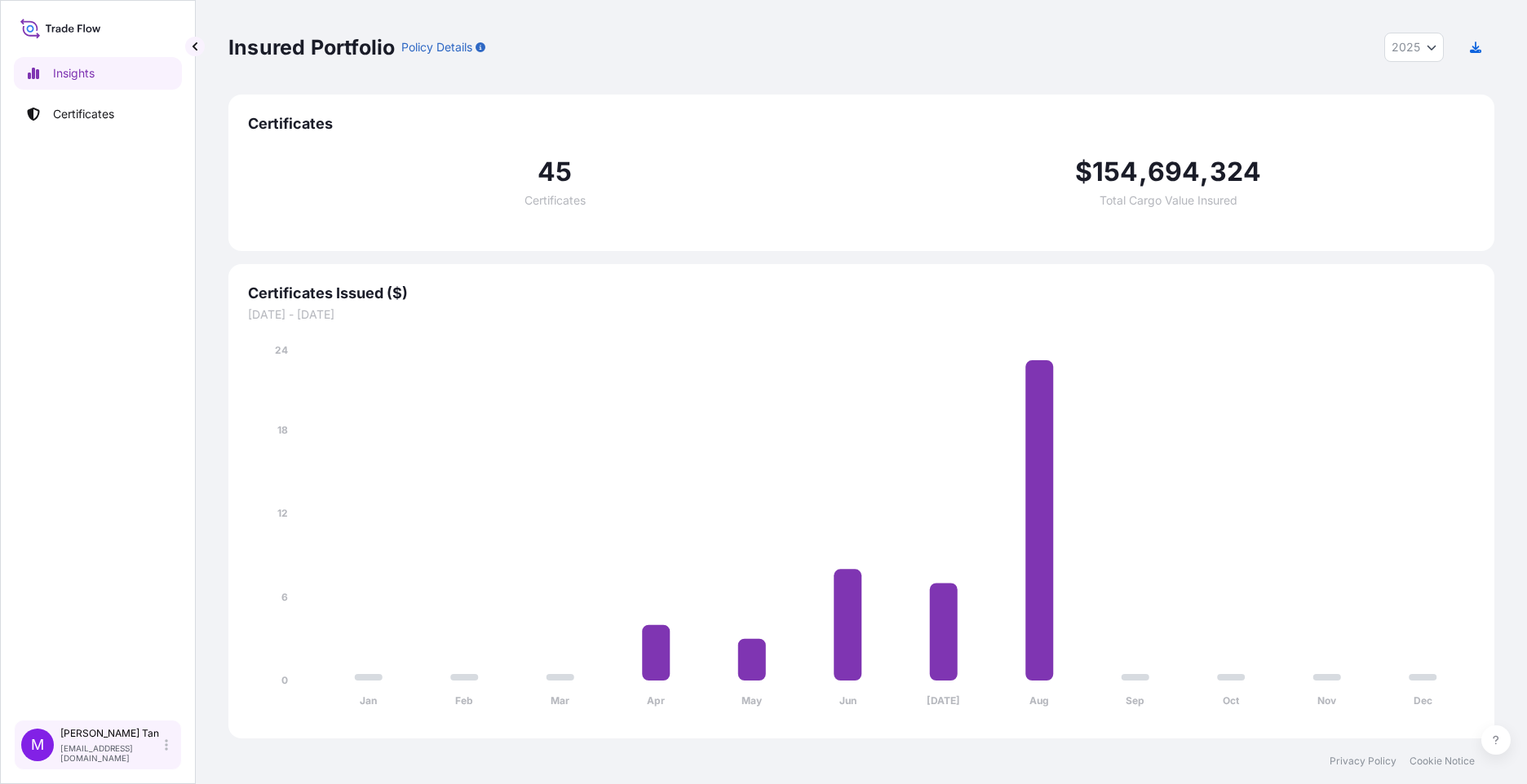
drag, startPoint x: 162, startPoint y: 745, endPoint x: 89, endPoint y: 743, distance: 73.0
click at [89, 740] on p "[PERSON_NAME]" at bounding box center [111, 734] width 101 height 13
